Goal: Task Accomplishment & Management: Manage account settings

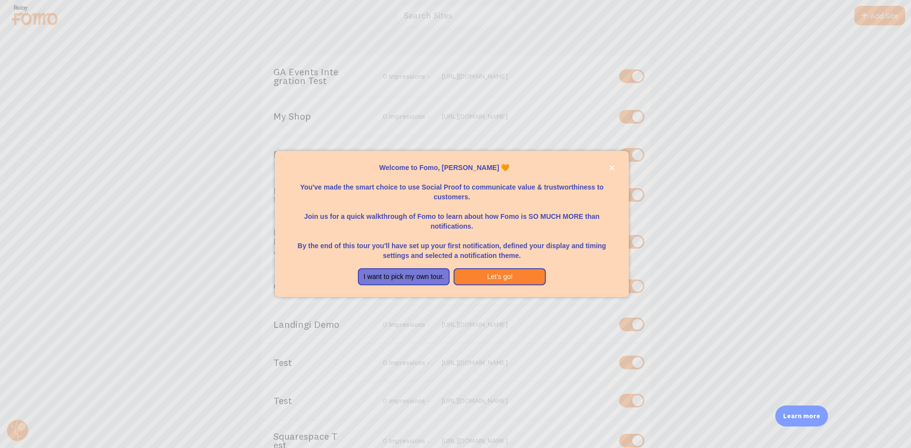
click at [717, 154] on div at bounding box center [455, 224] width 911 height 448
click at [612, 167] on icon "close," at bounding box center [611, 167] width 5 height 5
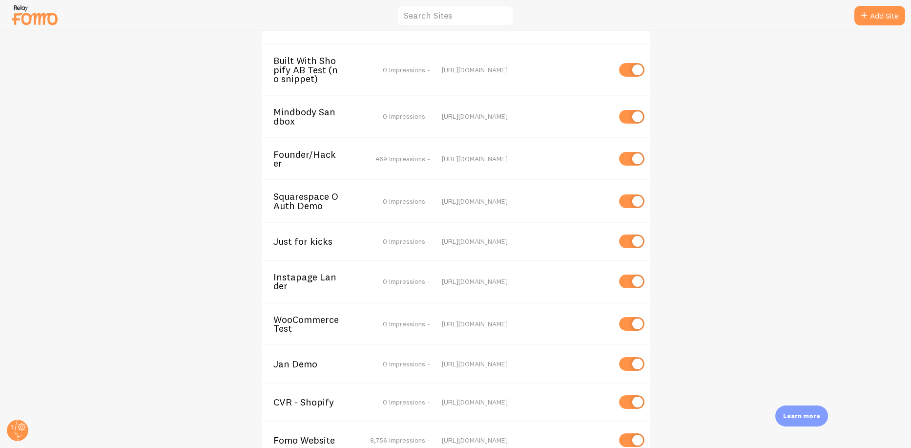
scroll to position [1261, 0]
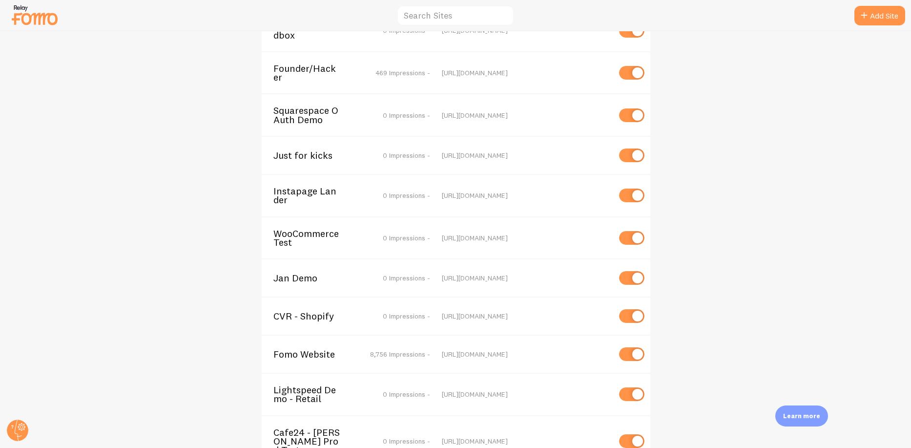
click at [294, 334] on div "Fomo Website 8,756 Impressions - [URL][DOMAIN_NAME]" at bounding box center [456, 353] width 389 height 38
click at [299, 350] on span "Fomo Website" at bounding box center [312, 354] width 79 height 9
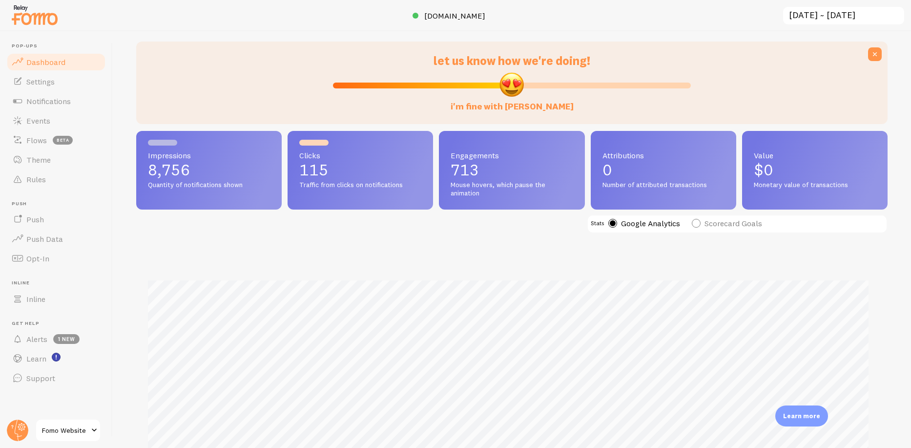
scroll to position [42, 0]
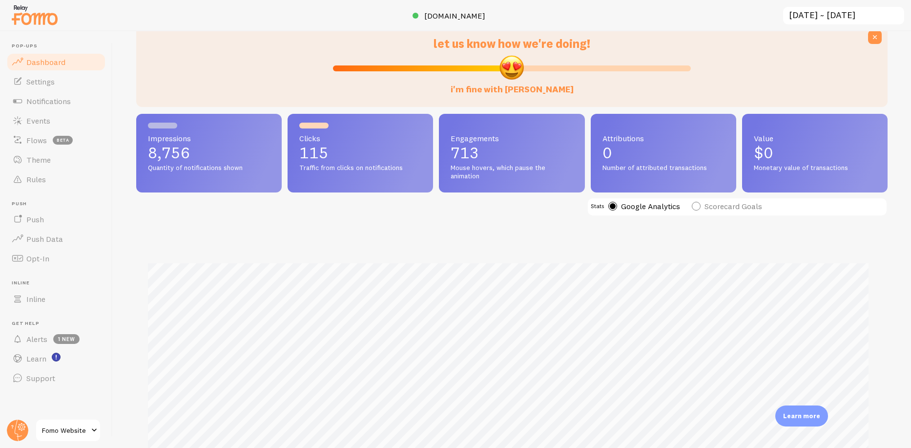
click at [831, 14] on input "[DATE] ~ [DATE]" at bounding box center [843, 16] width 123 height 20
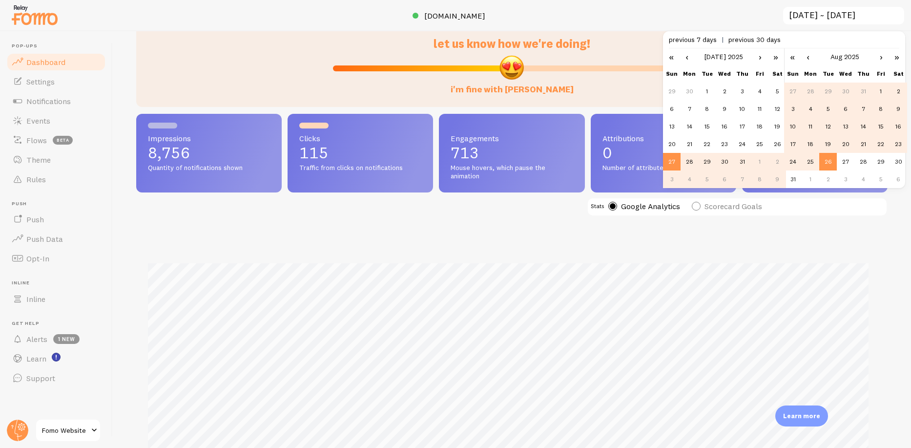
click at [810, 107] on td "4" at bounding box center [811, 109] width 18 height 18
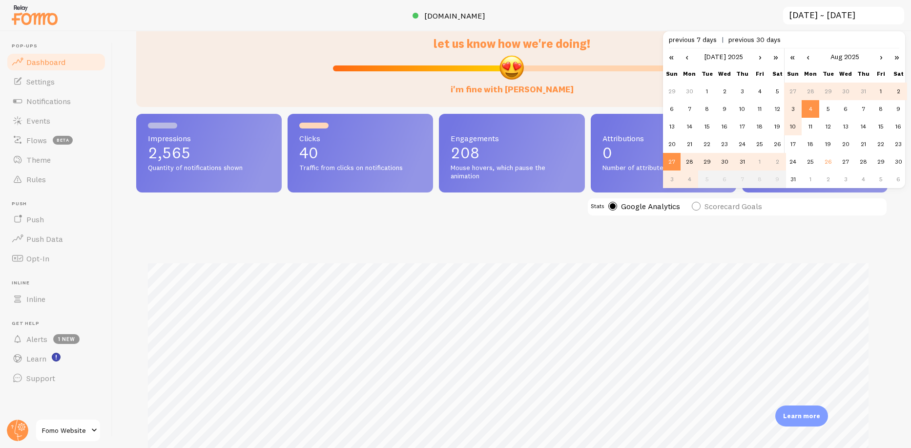
scroll to position [256, 744]
click at [792, 125] on td "10" at bounding box center [793, 127] width 18 height 18
click at [810, 110] on td "4" at bounding box center [811, 109] width 18 height 18
click at [761, 55] on link "›" at bounding box center [760, 56] width 15 height 17
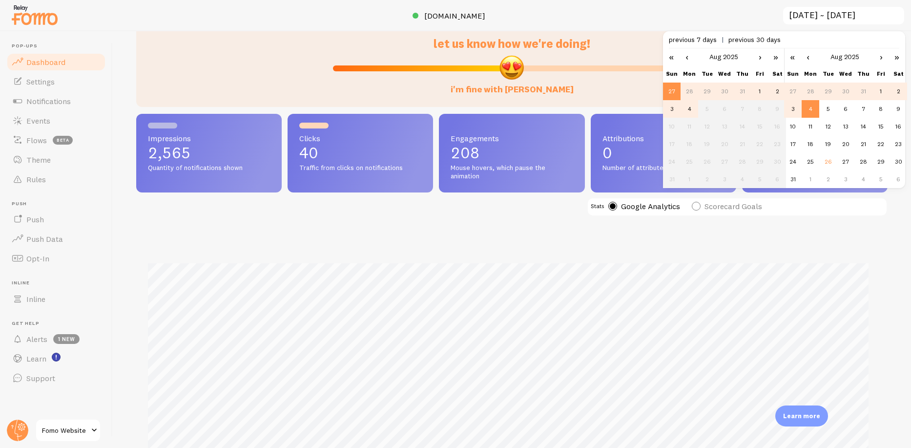
click at [694, 106] on td "4" at bounding box center [690, 109] width 18 height 18
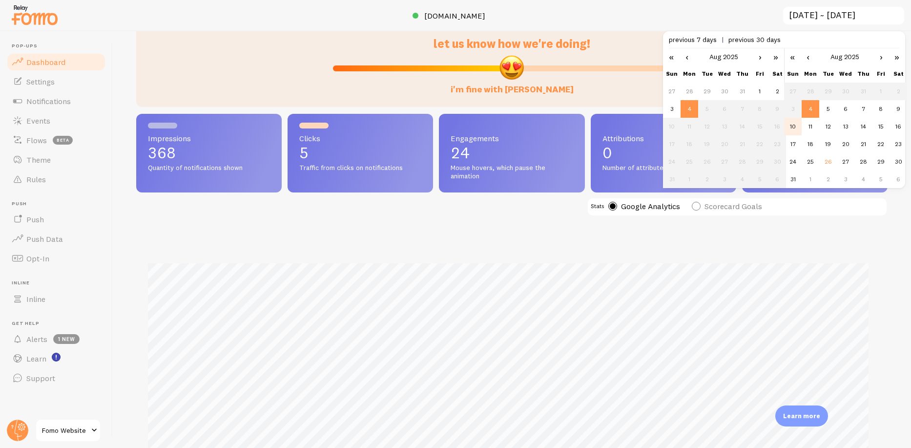
click at [793, 123] on td "10" at bounding box center [793, 127] width 18 height 18
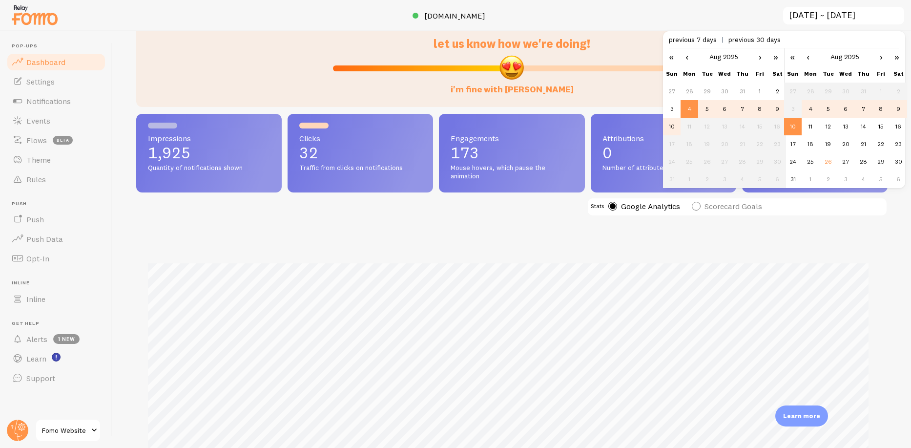
click at [749, 258] on div "Impressions Clicks" at bounding box center [511, 368] width 751 height 257
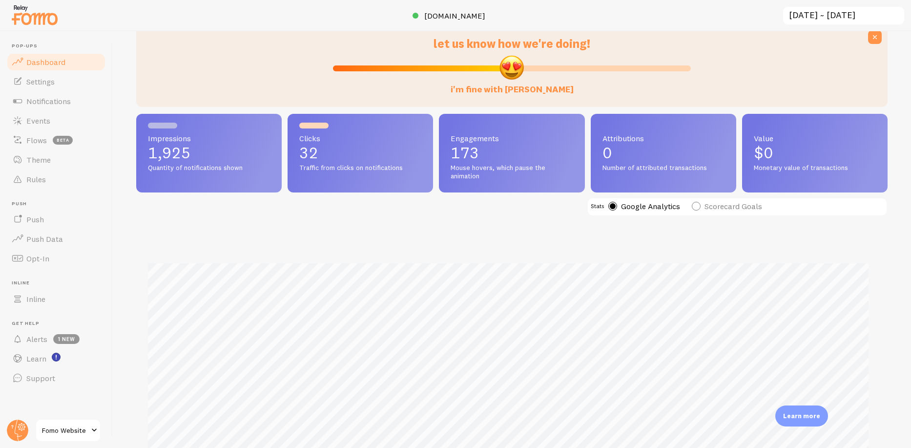
click at [825, 11] on input "[DATE] ~ [DATE]" at bounding box center [843, 16] width 123 height 20
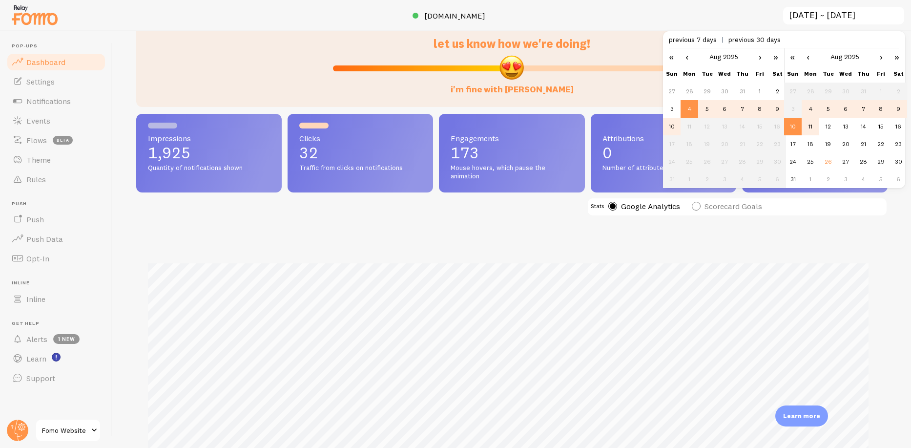
click at [811, 126] on td "11" at bounding box center [811, 127] width 18 height 18
click at [792, 145] on td "17" at bounding box center [793, 144] width 18 height 18
click at [690, 124] on td "11" at bounding box center [690, 127] width 18 height 18
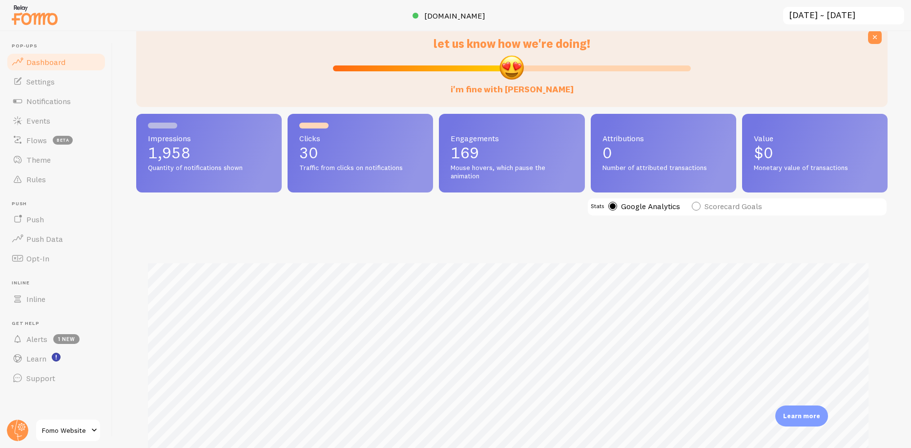
click at [795, 18] on input "[DATE] ~ [DATE]" at bounding box center [843, 16] width 123 height 20
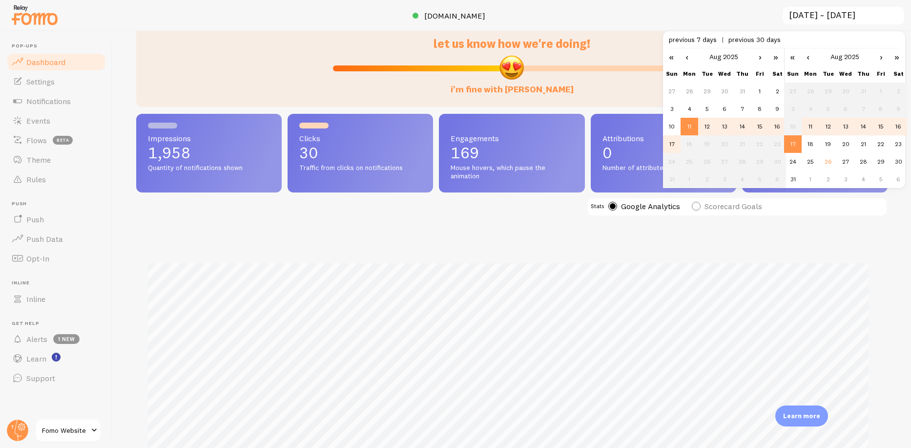
click at [669, 144] on td "17" at bounding box center [672, 144] width 18 height 18
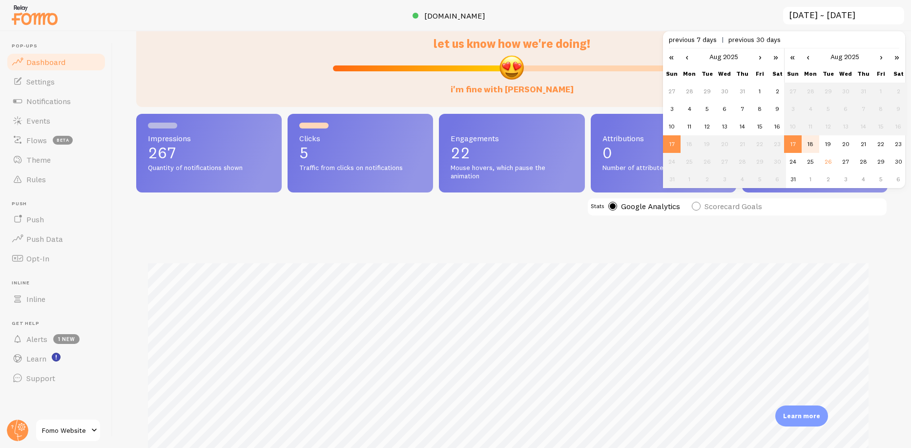
click at [809, 142] on td "18" at bounding box center [811, 144] width 18 height 18
click at [791, 161] on td "24" at bounding box center [793, 162] width 18 height 18
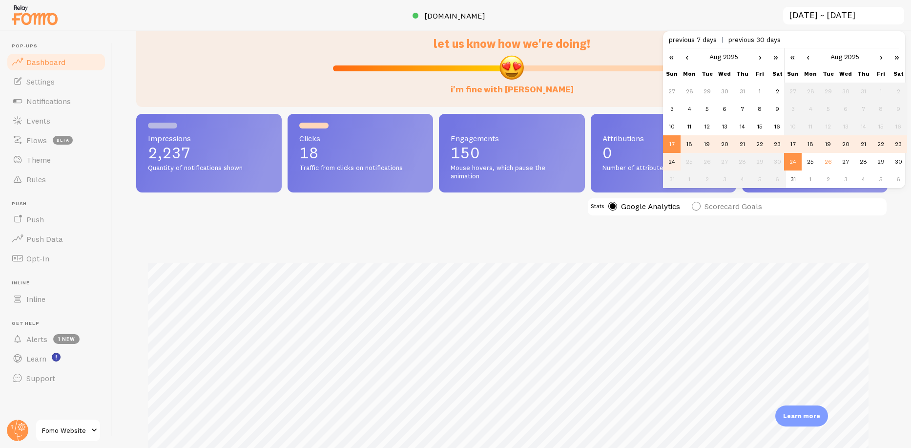
click at [695, 144] on td "18" at bounding box center [690, 144] width 18 height 18
type input "[DATE] ~ [DATE]"
click at [611, 236] on div "Impressions 1,970 Quantity of notifications shown Clicks 13 Traffic from clicks…" at bounding box center [511, 305] width 751 height 383
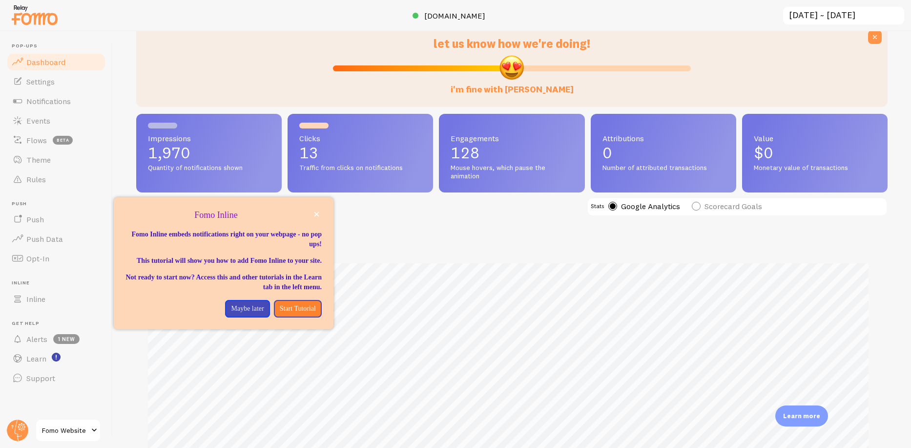
click at [120, 145] on div "let us know how we're doing! i'm fine with [PERSON_NAME] Impressions 1,970 Quan…" at bounding box center [512, 239] width 798 height 416
click at [41, 141] on span "Flows" at bounding box center [36, 140] width 21 height 10
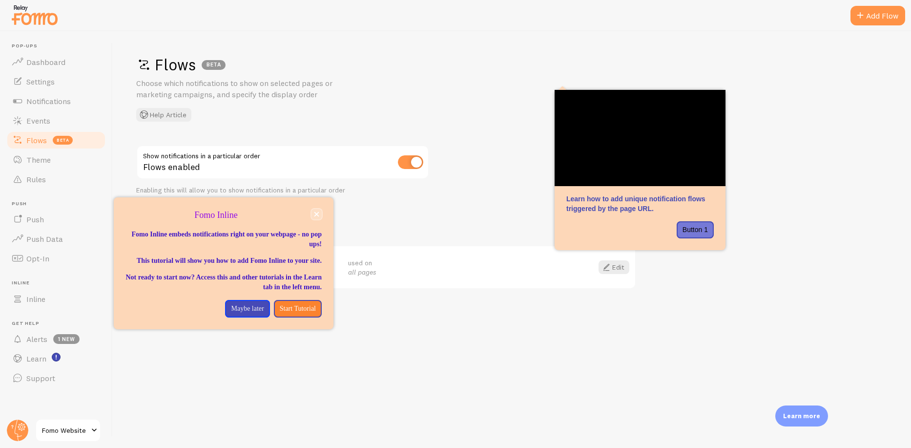
click at [315, 213] on icon "close," at bounding box center [316, 214] width 5 height 5
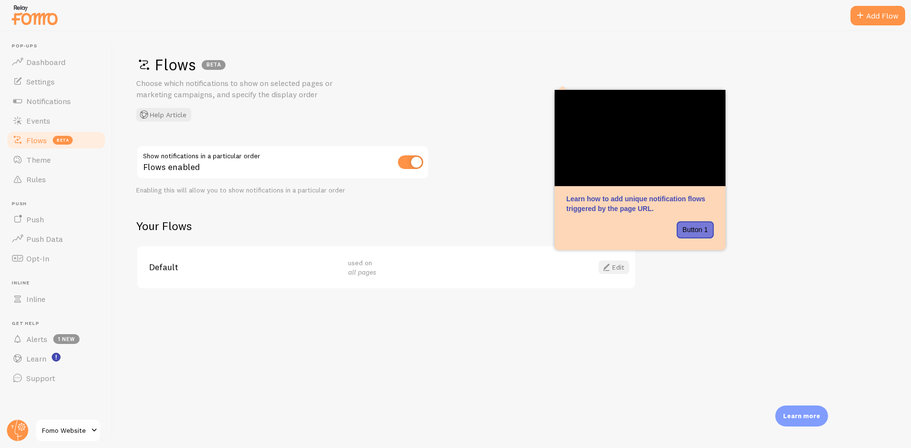
click at [619, 267] on link "Edit" at bounding box center [614, 267] width 31 height 14
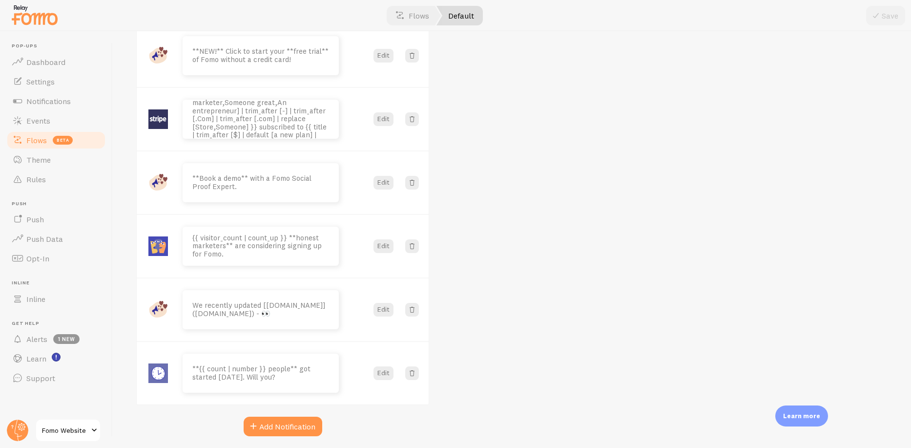
scroll to position [415, 0]
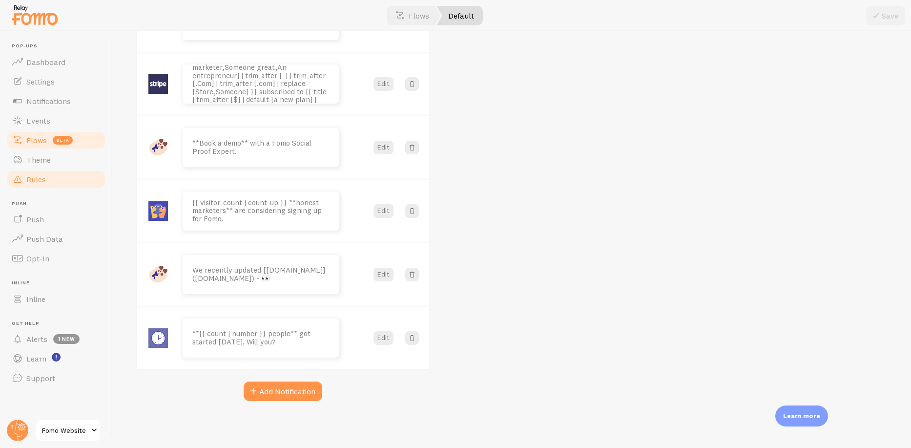
click at [39, 181] on span "Rules" at bounding box center [36, 179] width 20 height 10
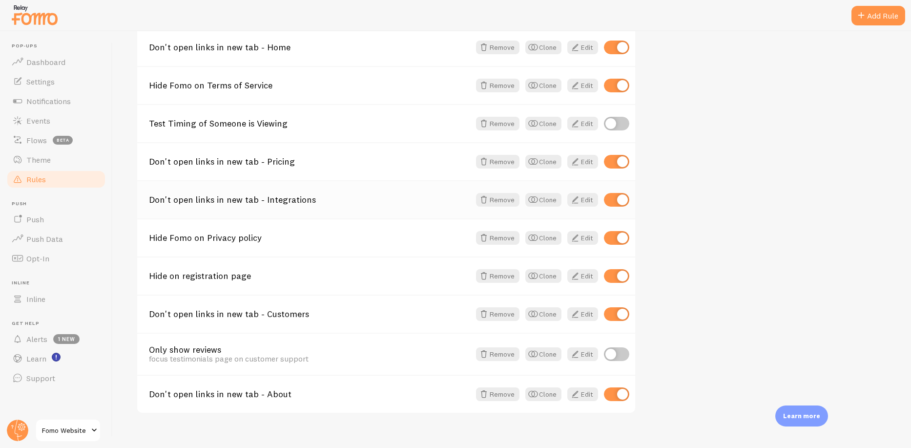
scroll to position [235, 0]
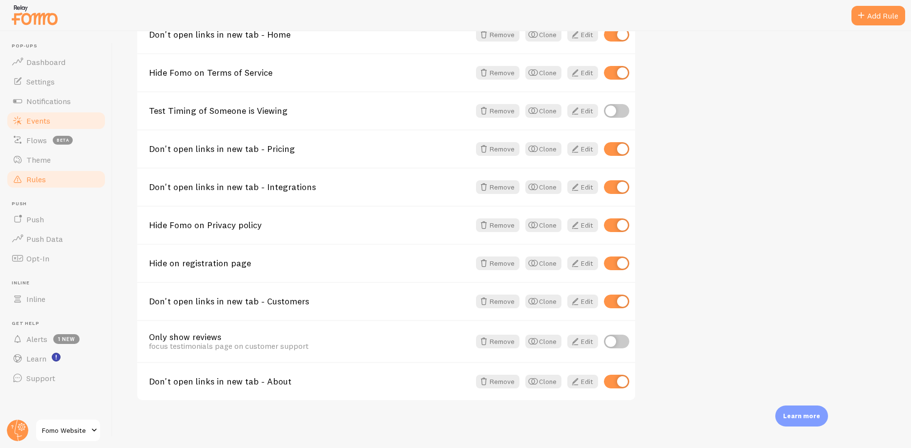
click at [38, 118] on span "Events" at bounding box center [38, 121] width 24 height 10
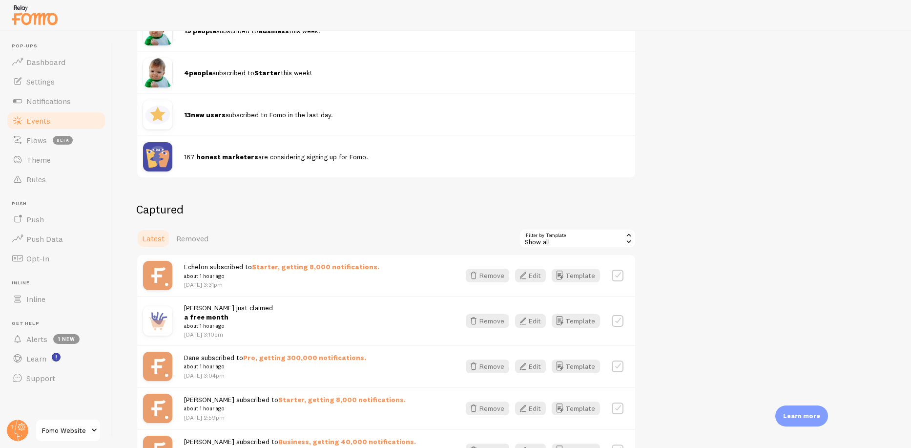
scroll to position [402, 0]
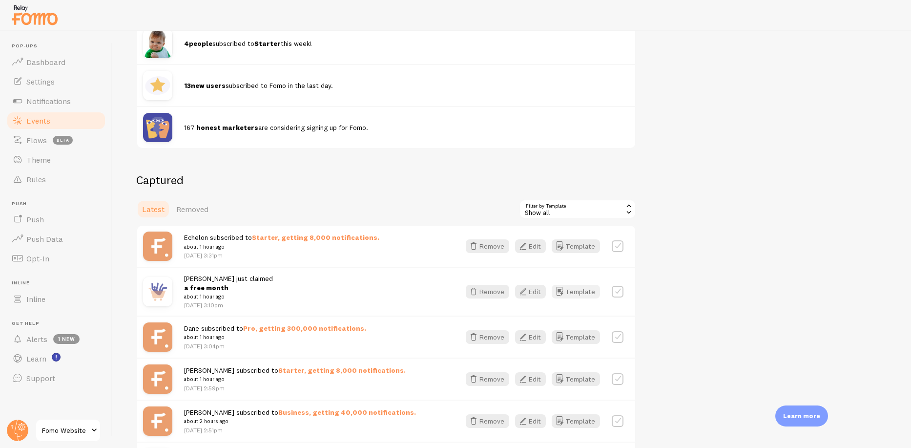
click at [580, 287] on button "Template" at bounding box center [576, 292] width 48 height 14
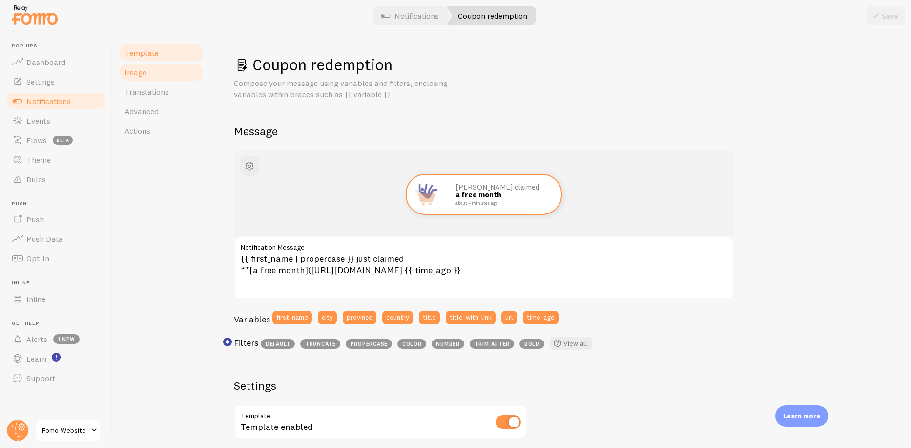
click at [135, 72] on span "Image" at bounding box center [136, 72] width 22 height 10
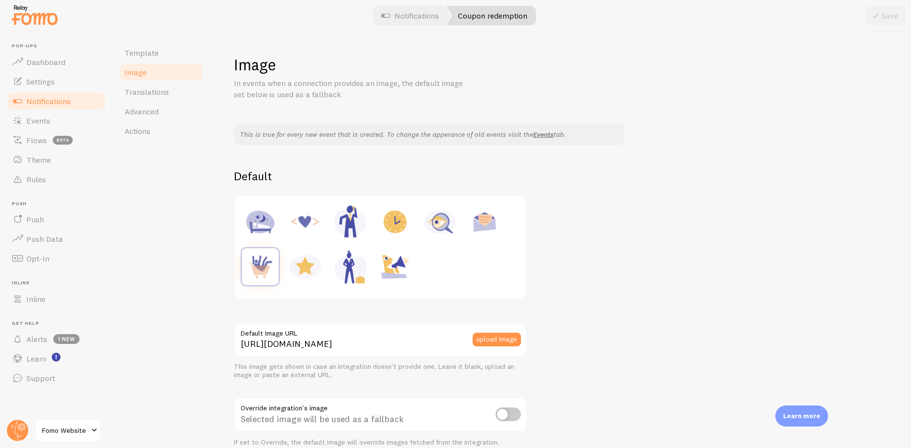
click at [302, 257] on img at bounding box center [305, 266] width 37 height 37
type input "[URL][DOMAIN_NAME]"
click at [881, 6] on button "Save" at bounding box center [885, 16] width 39 height 20
click at [57, 101] on span "Notifications" at bounding box center [48, 101] width 44 height 10
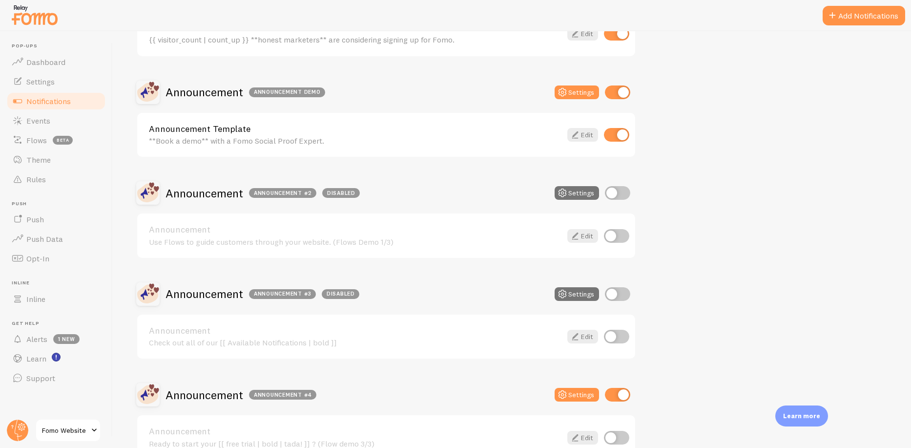
scroll to position [439, 0]
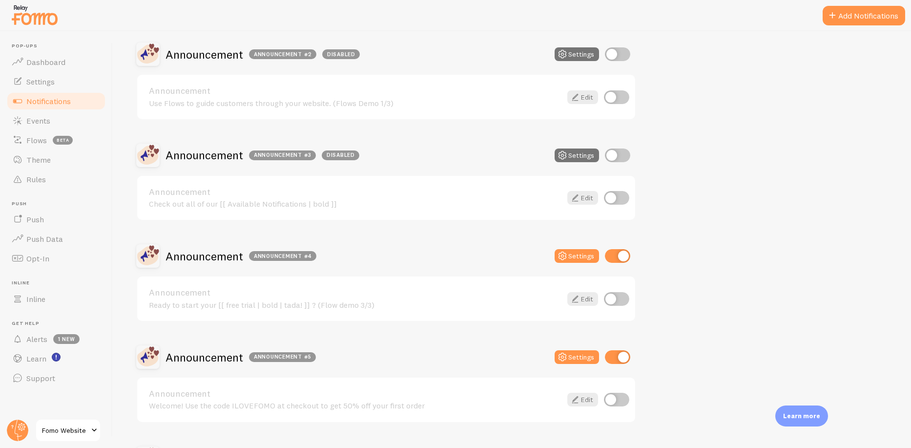
click at [615, 258] on input "checkbox" at bounding box center [617, 256] width 25 height 14
checkbox input "false"
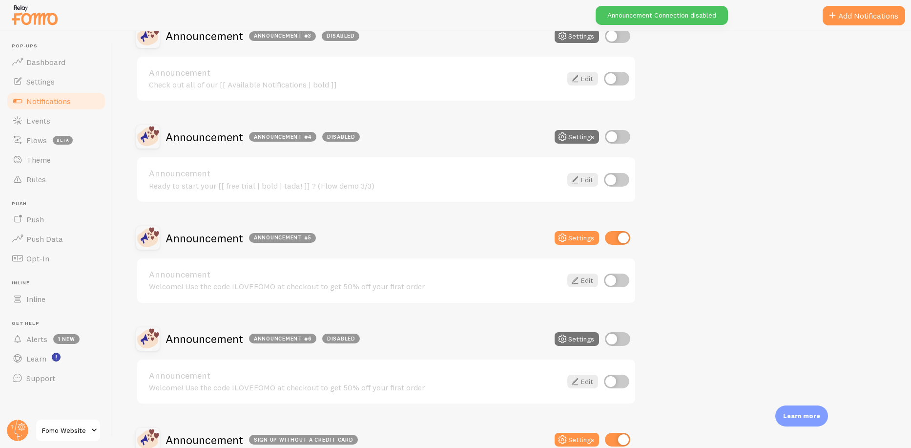
scroll to position [561, 0]
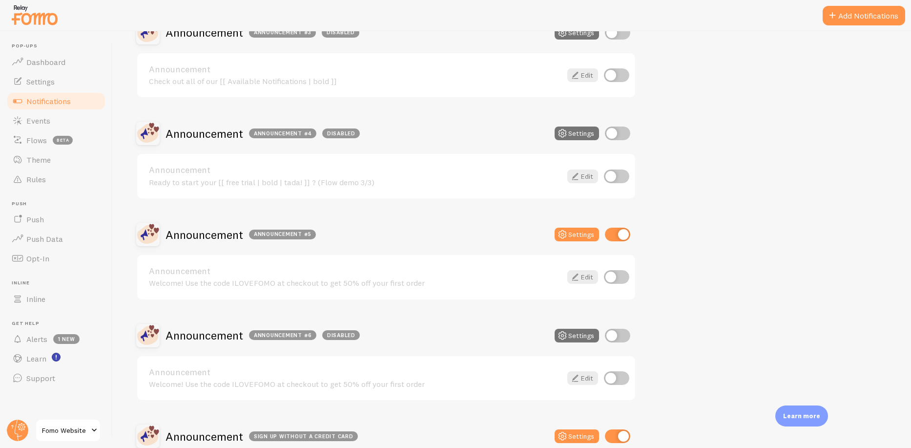
click at [618, 233] on input "checkbox" at bounding box center [617, 235] width 25 height 14
checkbox input "false"
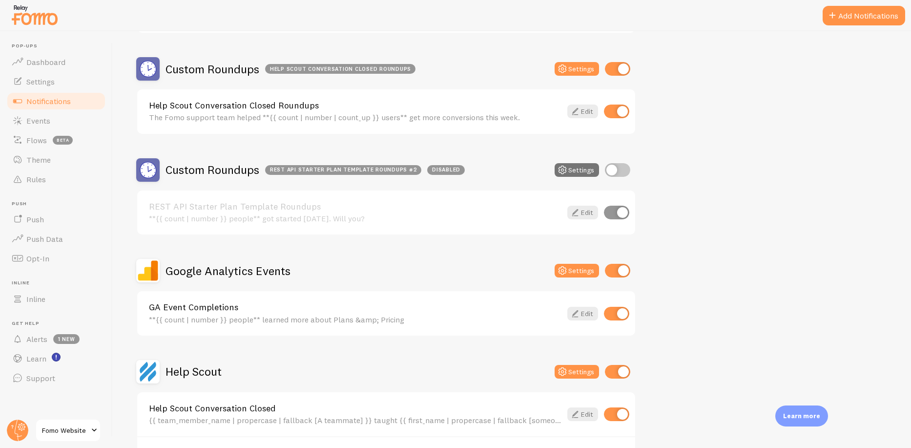
scroll to position [1845, 0]
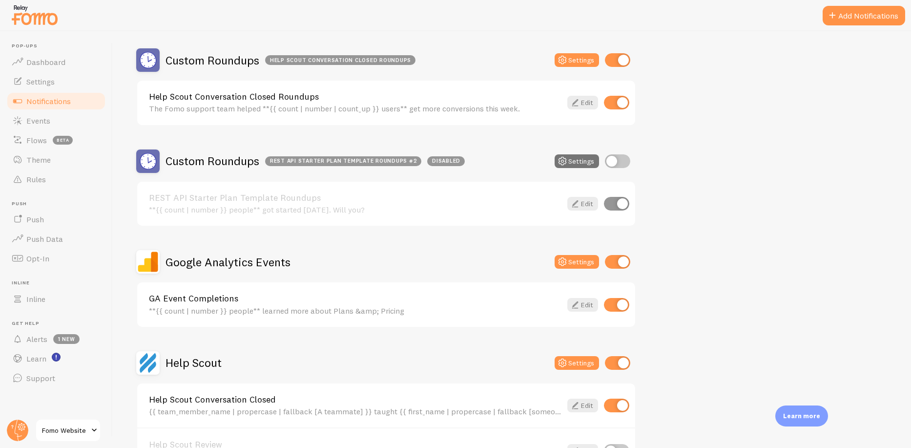
click at [616, 259] on input "checkbox" at bounding box center [617, 262] width 25 height 14
checkbox input "false"
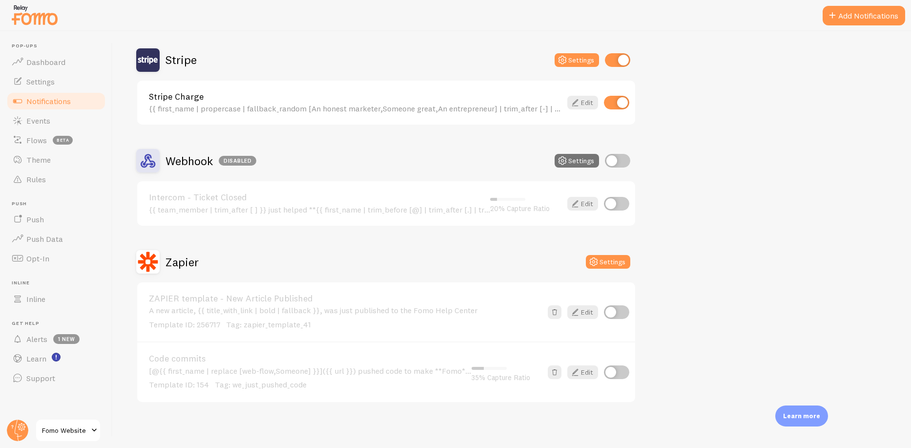
scroll to position [3368, 0]
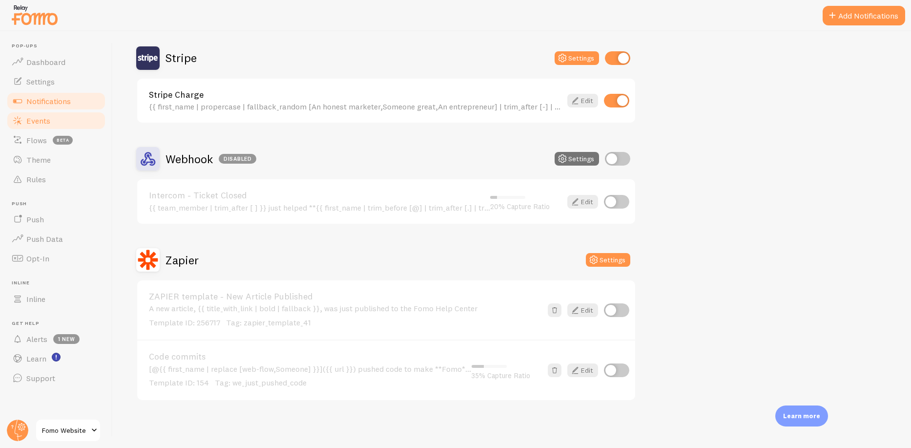
click at [47, 122] on span "Events" at bounding box center [38, 121] width 24 height 10
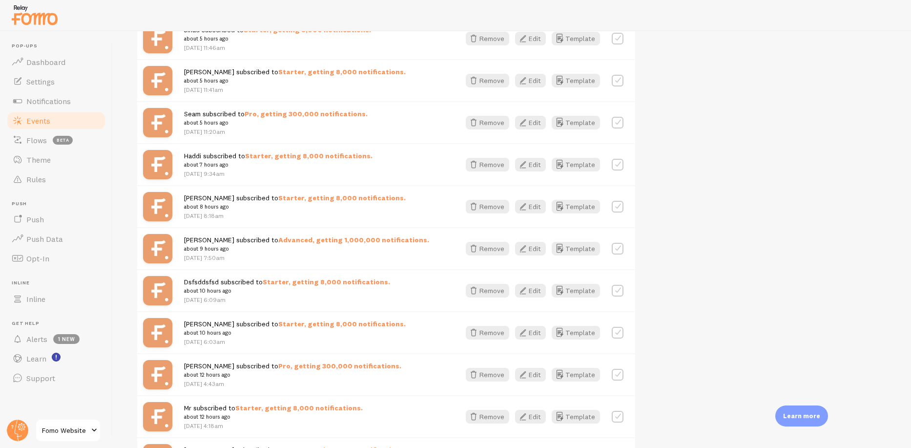
scroll to position [872, 0]
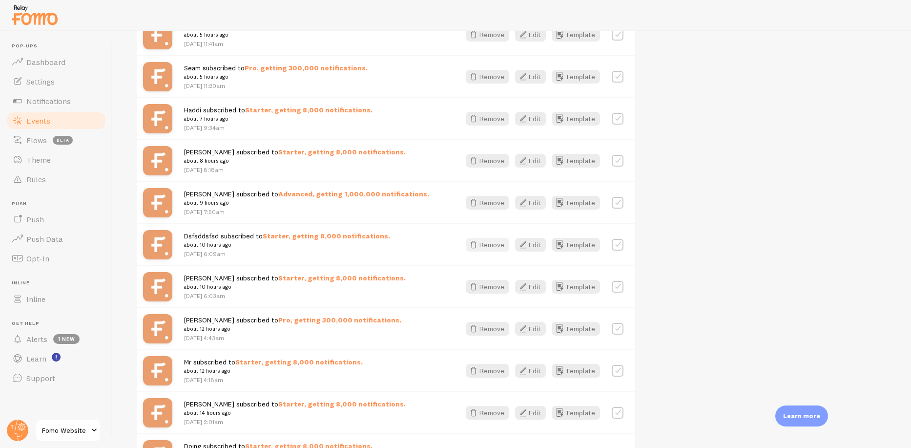
click at [486, 242] on button "Remove" at bounding box center [487, 245] width 43 height 14
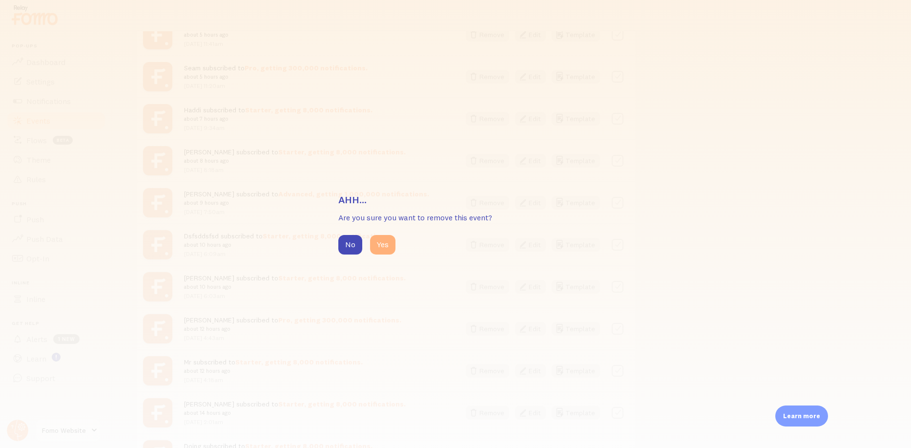
click at [385, 241] on button "Yes" at bounding box center [382, 245] width 25 height 20
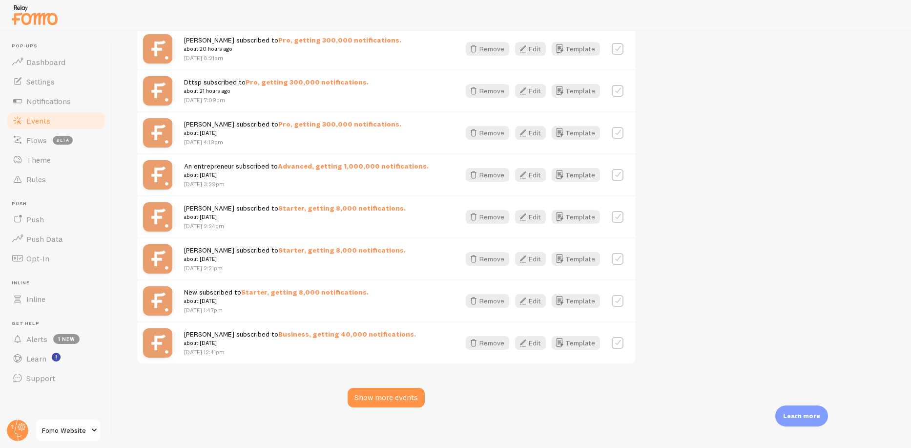
scroll to position [1410, 0]
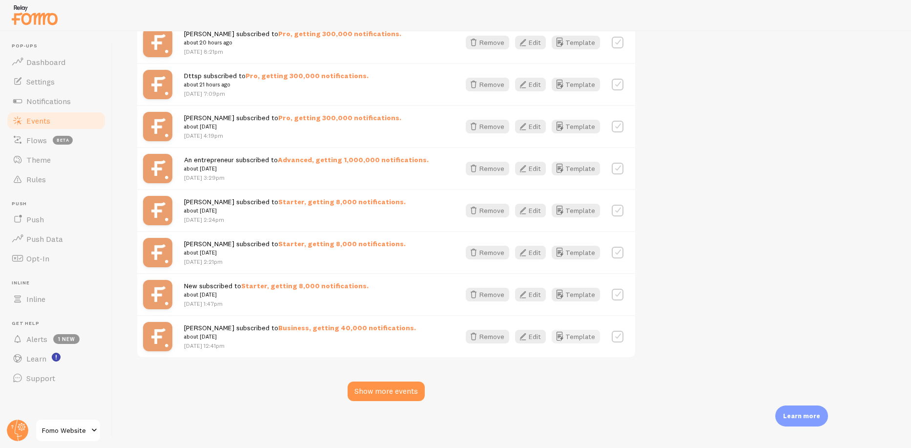
click at [589, 341] on button "Template" at bounding box center [576, 337] width 48 height 14
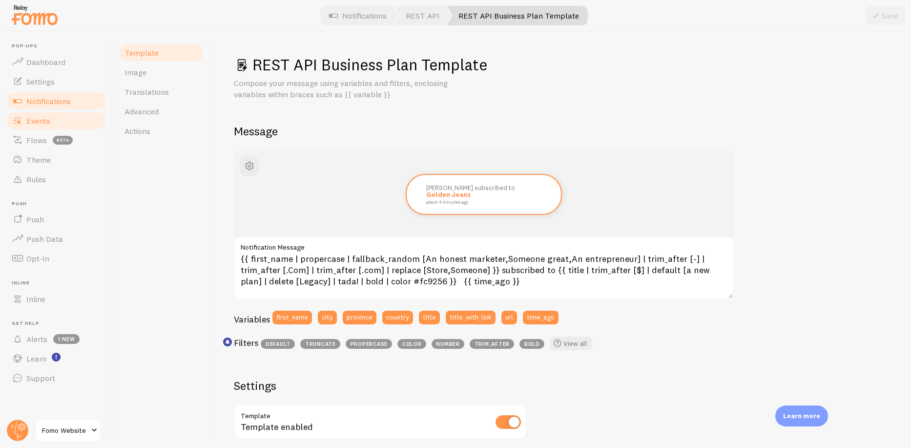
click at [45, 120] on span "Events" at bounding box center [38, 121] width 24 height 10
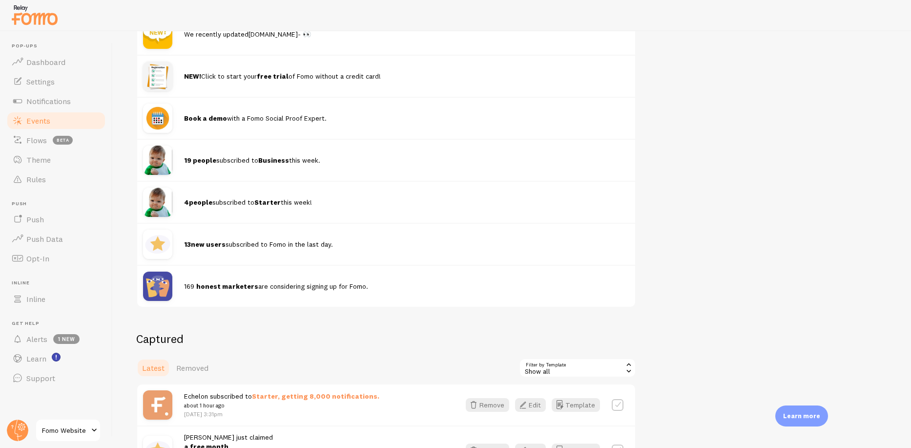
scroll to position [421, 0]
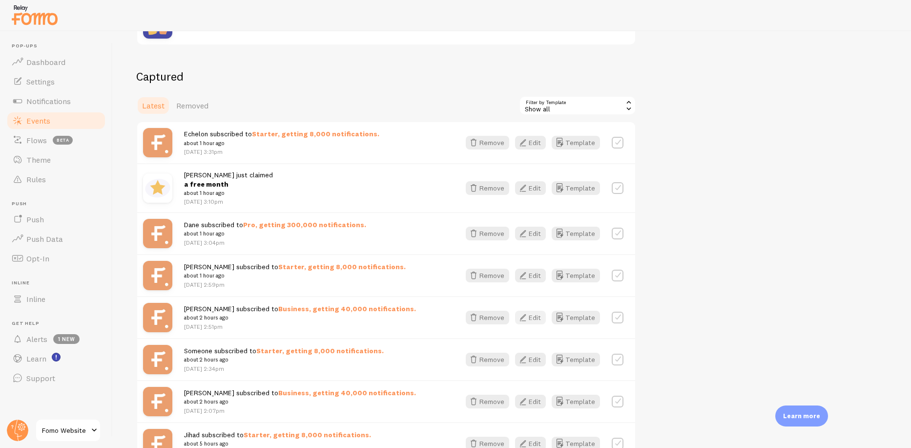
click at [524, 316] on icon "button" at bounding box center [523, 318] width 12 height 12
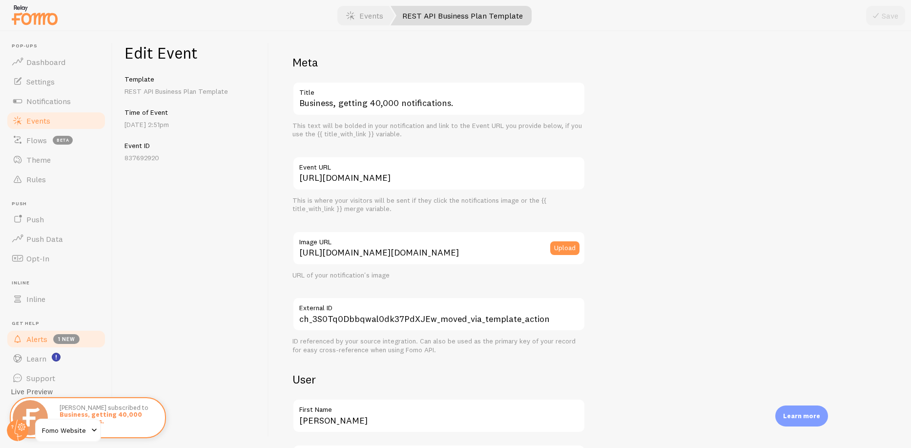
click at [40, 339] on span "Alerts" at bounding box center [36, 339] width 21 height 10
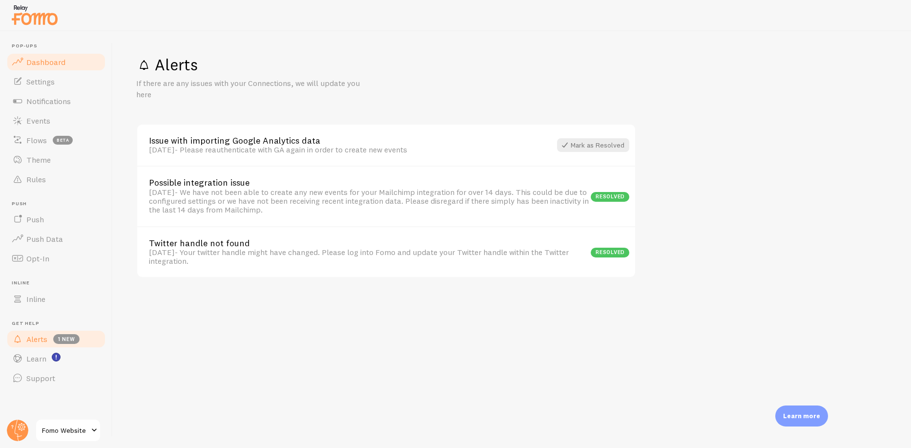
click at [42, 63] on span "Dashboard" at bounding box center [45, 62] width 39 height 10
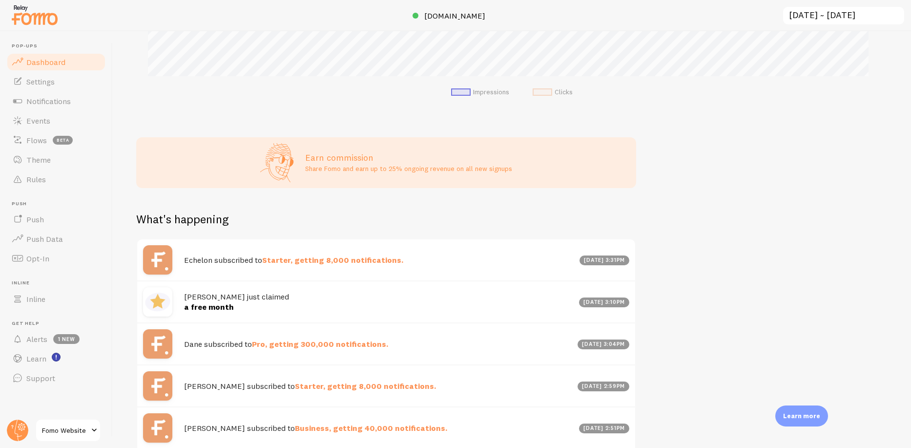
scroll to position [450, 0]
